Goal: Information Seeking & Learning: Learn about a topic

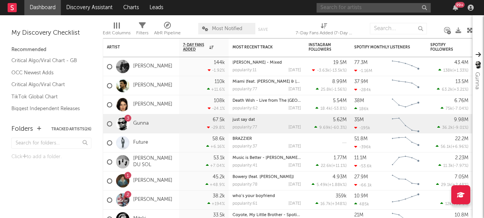
click at [384, 10] on input "text" at bounding box center [374, 8] width 114 height 10
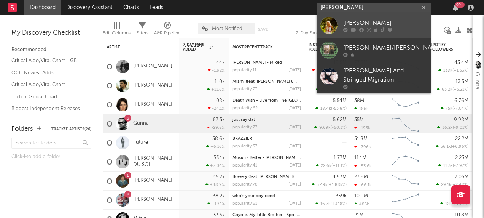
type input "[PERSON_NAME]"
click at [365, 17] on link "[PERSON_NAME]" at bounding box center [374, 25] width 114 height 25
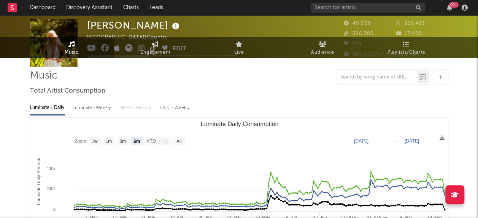
scroll to position [76, 0]
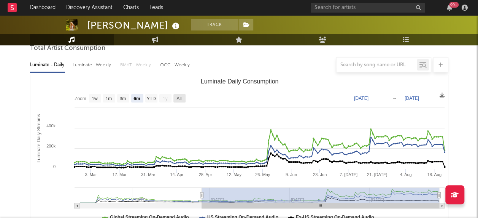
click at [182, 98] on rect "Luminate Daily Consumption" at bounding box center [180, 98] width 12 height 8
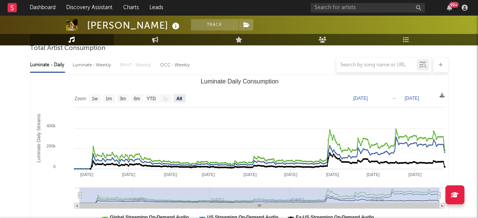
select select "All"
type input "[DATE]"
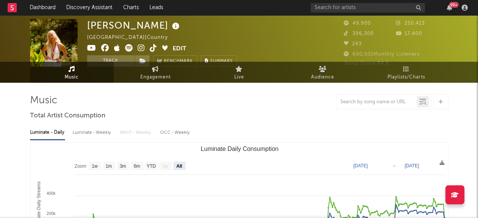
scroll to position [0, 0]
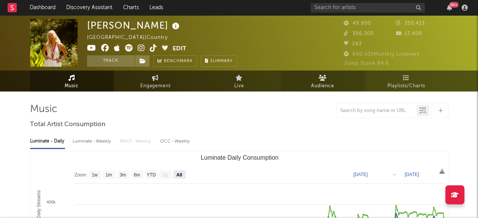
click at [337, 78] on link "Audience" at bounding box center [323, 80] width 84 height 21
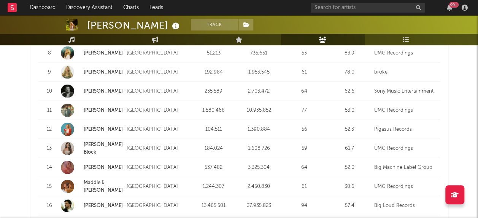
scroll to position [913, 0]
